Goal: Transaction & Acquisition: Purchase product/service

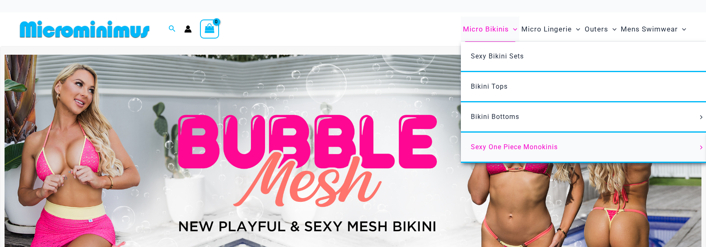
click at [513, 146] on span "Sexy One Piece Monokinis" at bounding box center [514, 147] width 87 height 8
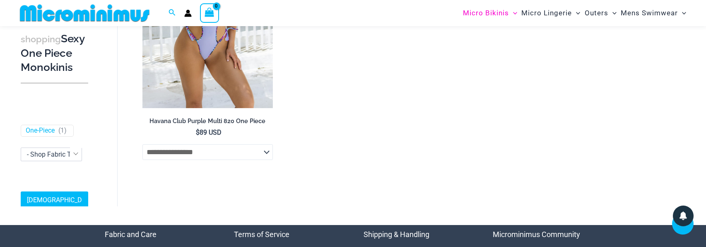
scroll to position [2147, 0]
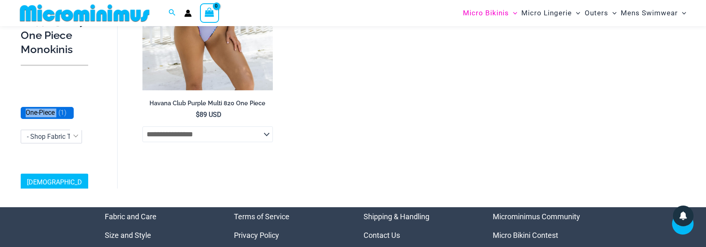
drag, startPoint x: 24, startPoint y: 133, endPoint x: 57, endPoint y: 133, distance: 32.3
click at [57, 118] on span "One-Piece ( 1 )" at bounding box center [47, 112] width 52 height 11
copy link "One-Piece"
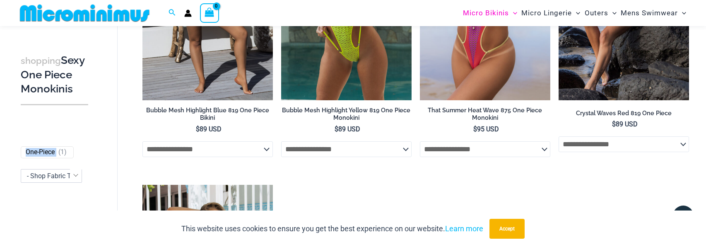
scroll to position [1845, 0]
